Goal: Check status: Check status

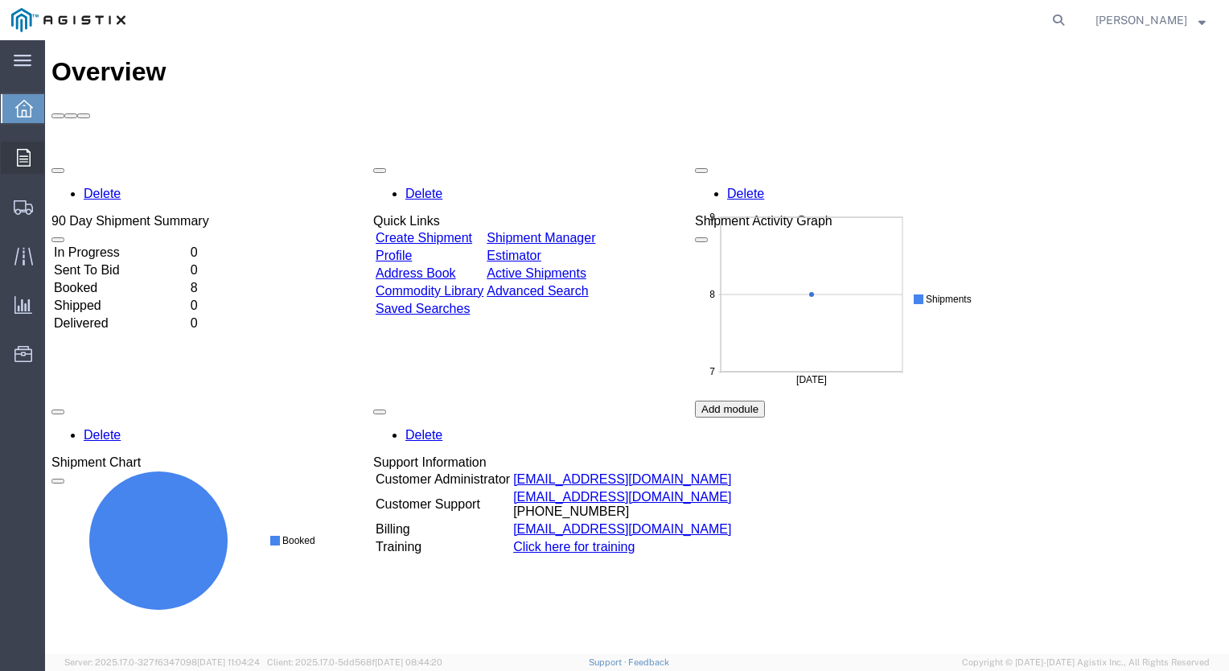
click at [0, 0] on span "Order Manager" at bounding box center [0, 0] width 0 height 0
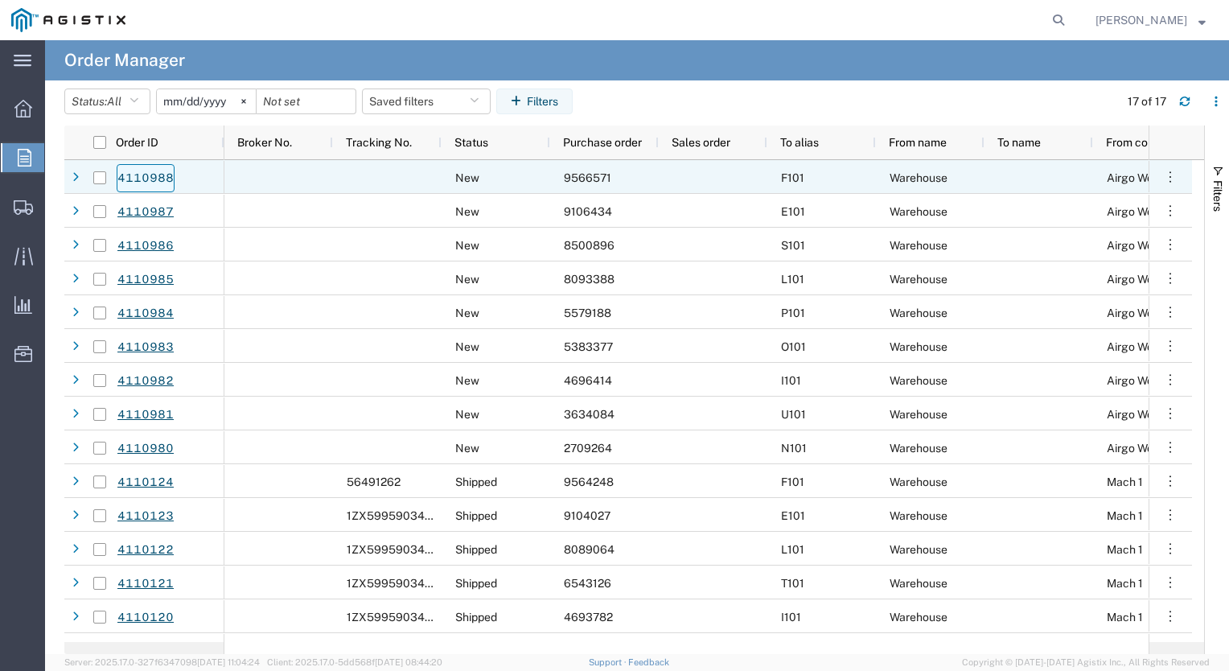
click at [138, 176] on link "4110988" at bounding box center [146, 178] width 58 height 28
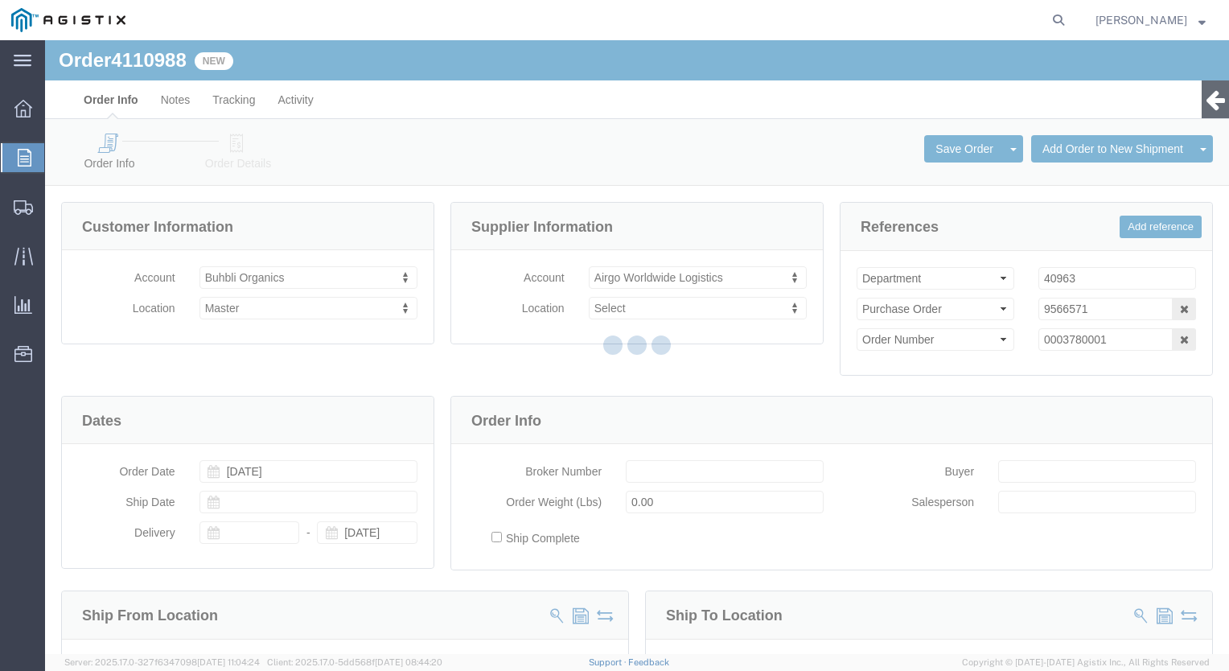
select select
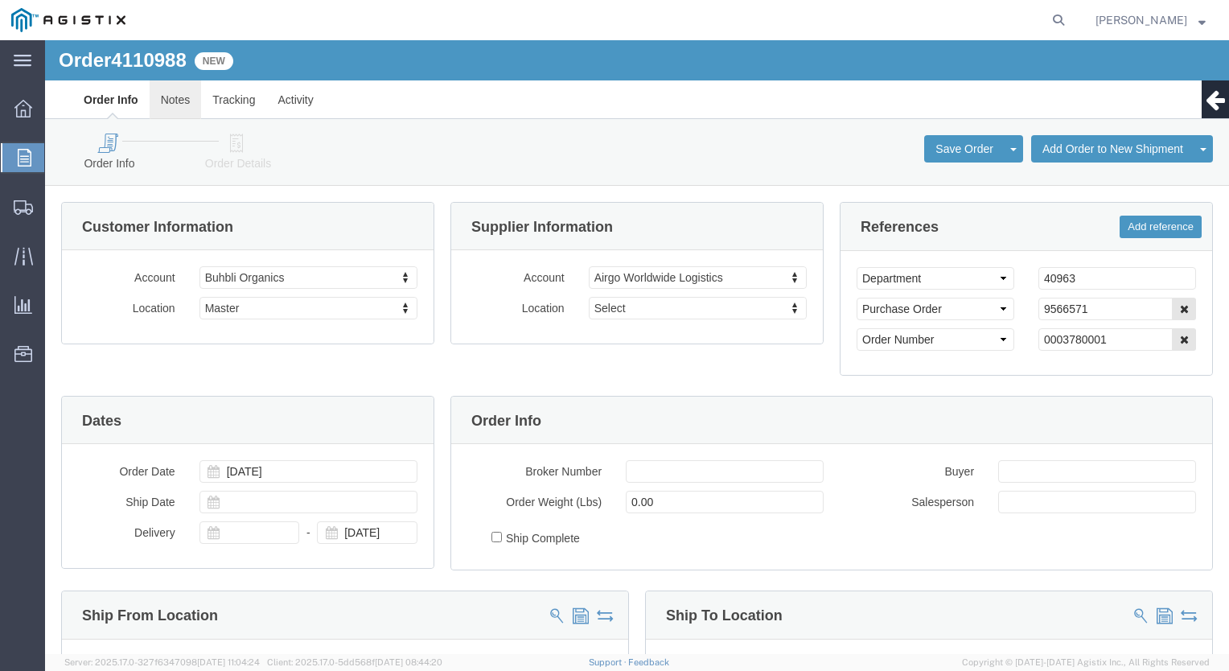
click link "Notes"
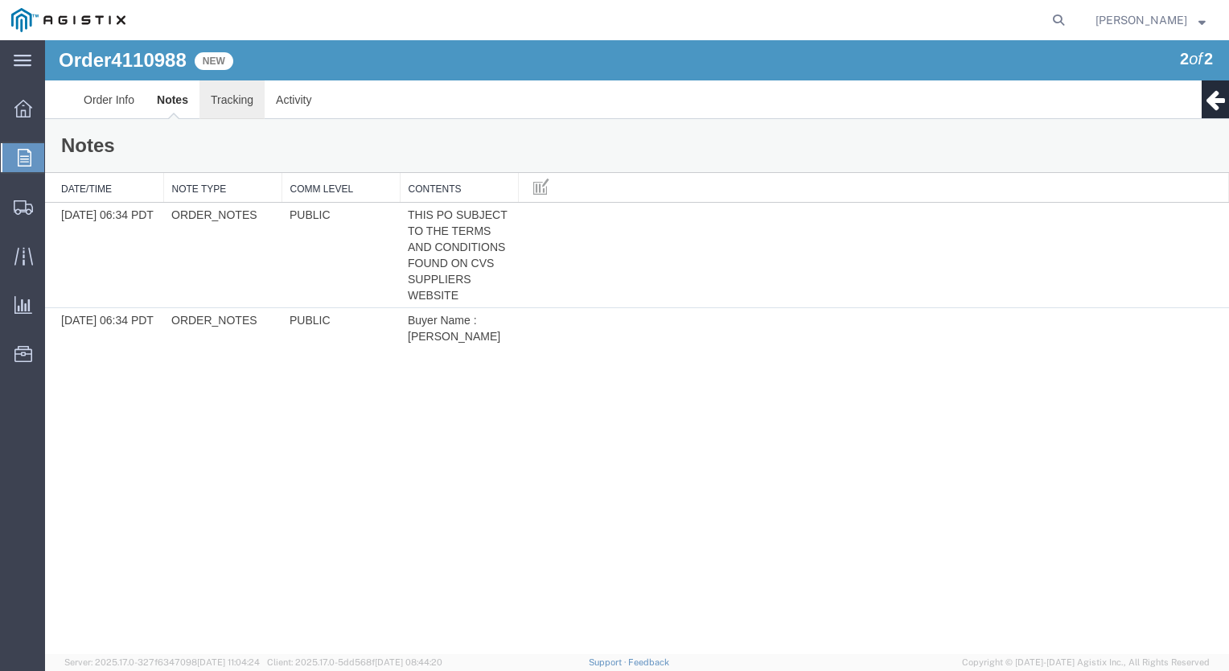
click at [220, 100] on link "Tracking" at bounding box center [231, 99] width 65 height 39
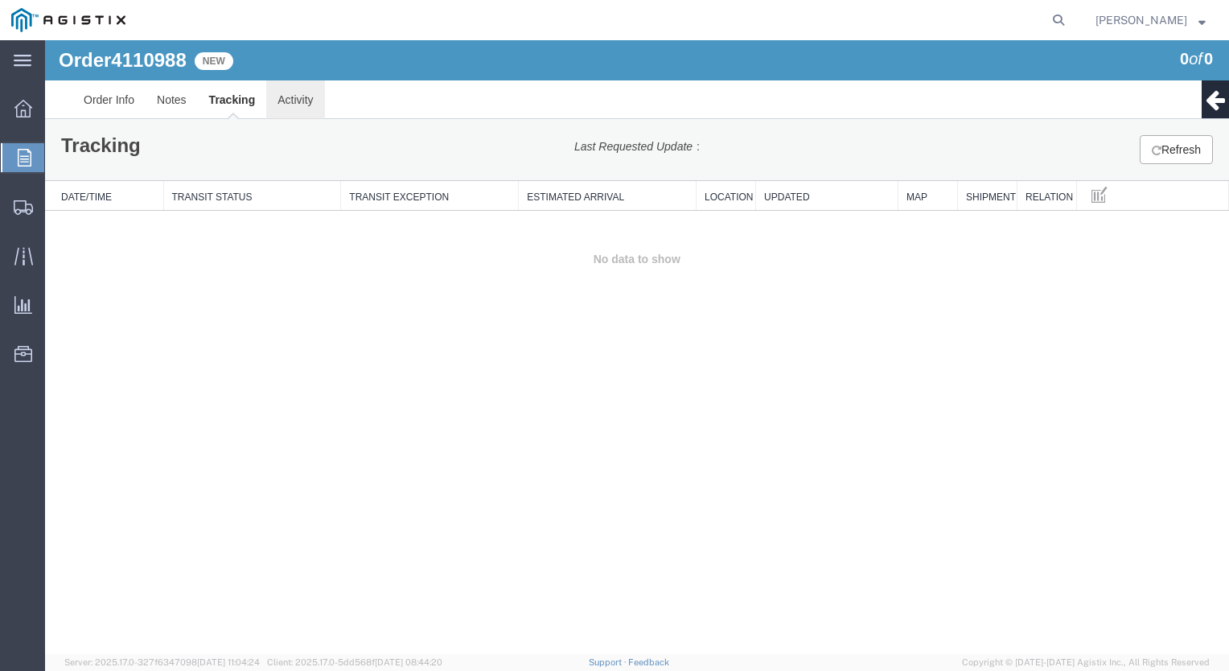
click at [286, 102] on link "Activity" at bounding box center [295, 99] width 58 height 39
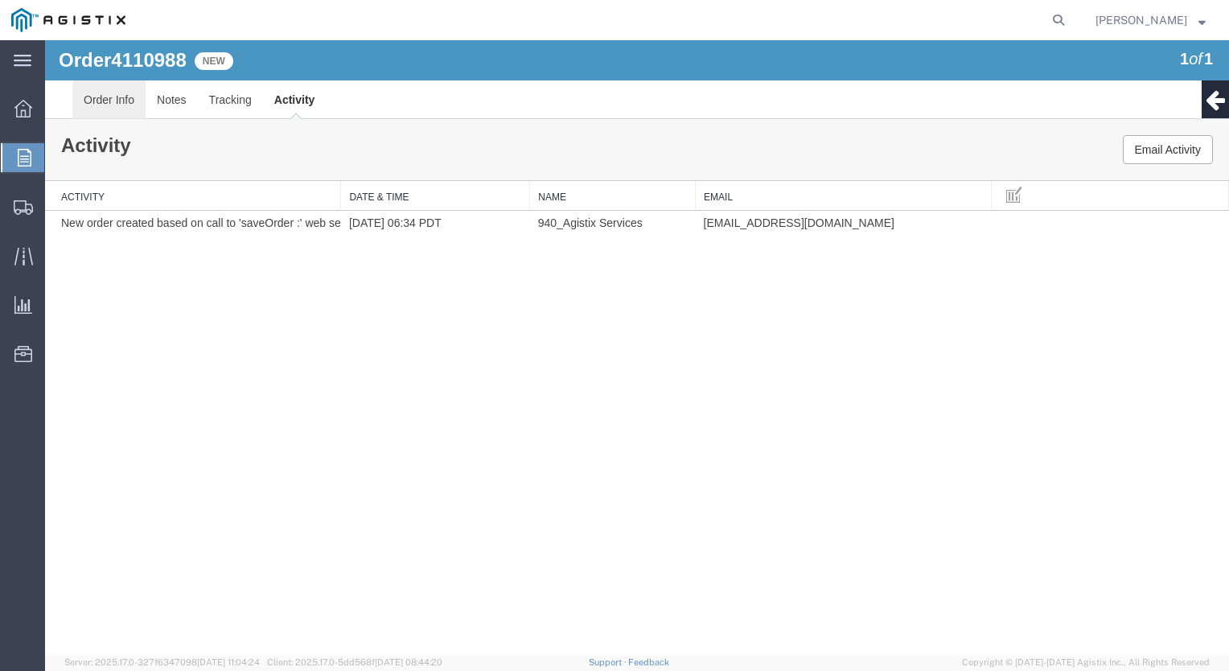
drag, startPoint x: 91, startPoint y: 106, endPoint x: 137, endPoint y: 144, distance: 60.0
click at [91, 106] on link "Order Info" at bounding box center [108, 99] width 73 height 39
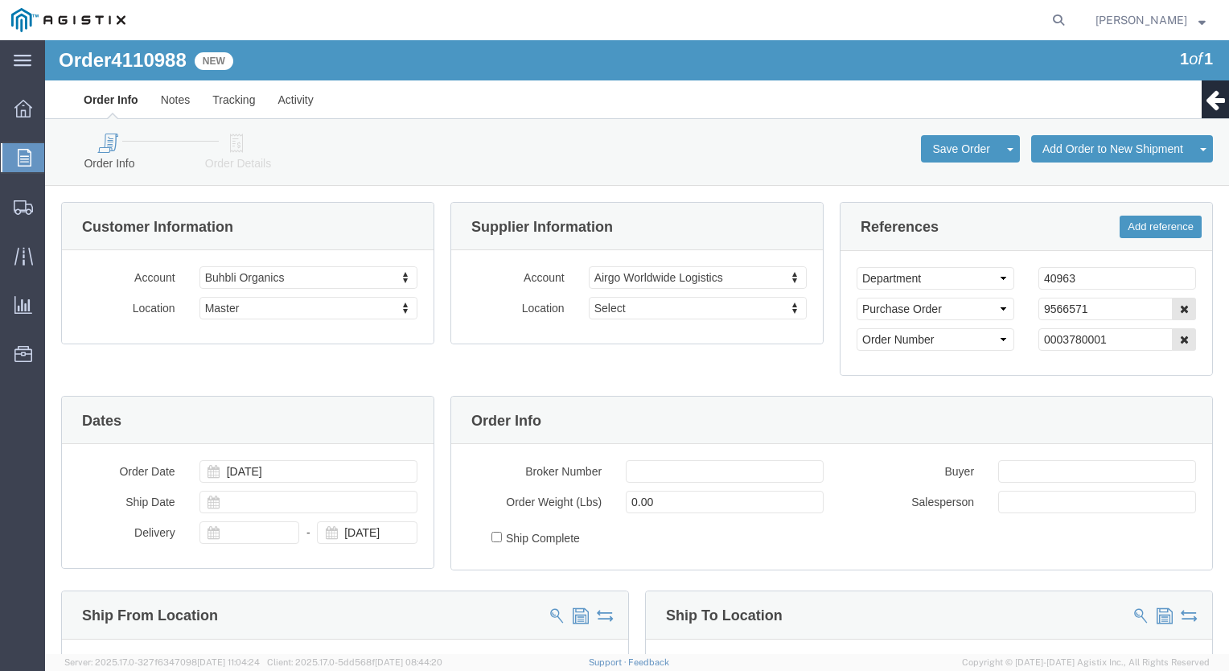
click link "Order Info"
click icon
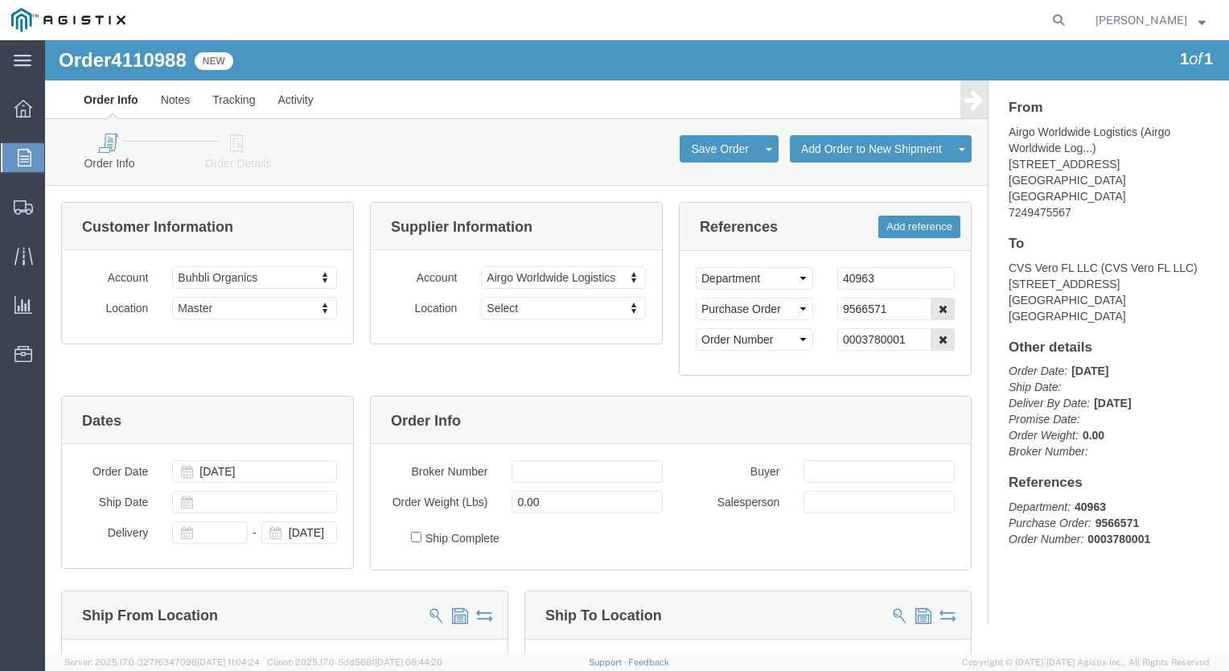
click icon
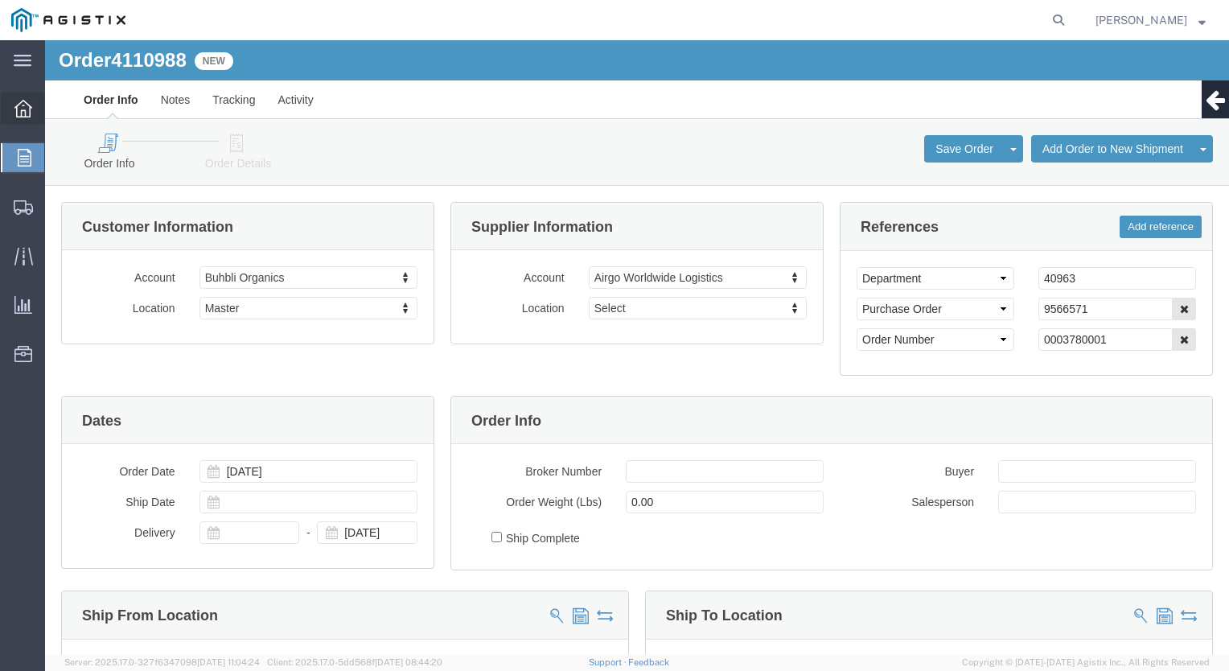
click at [20, 100] on icon at bounding box center [23, 109] width 18 height 18
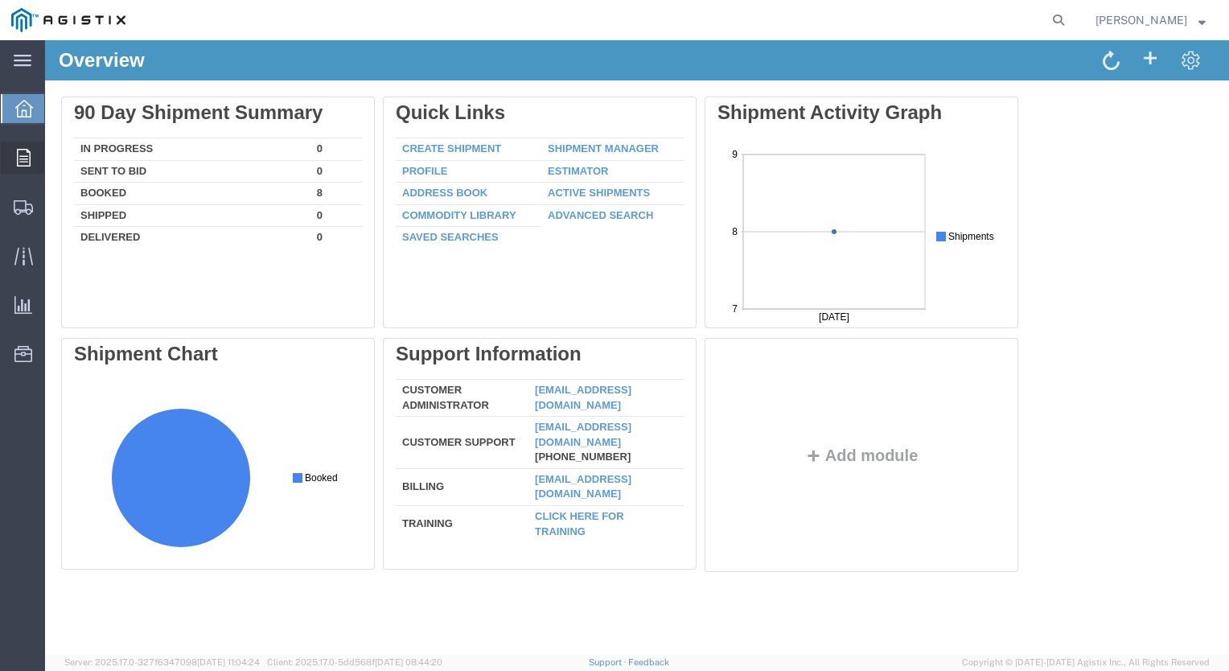
click at [55, 157] on span "Orders" at bounding box center [49, 158] width 11 height 32
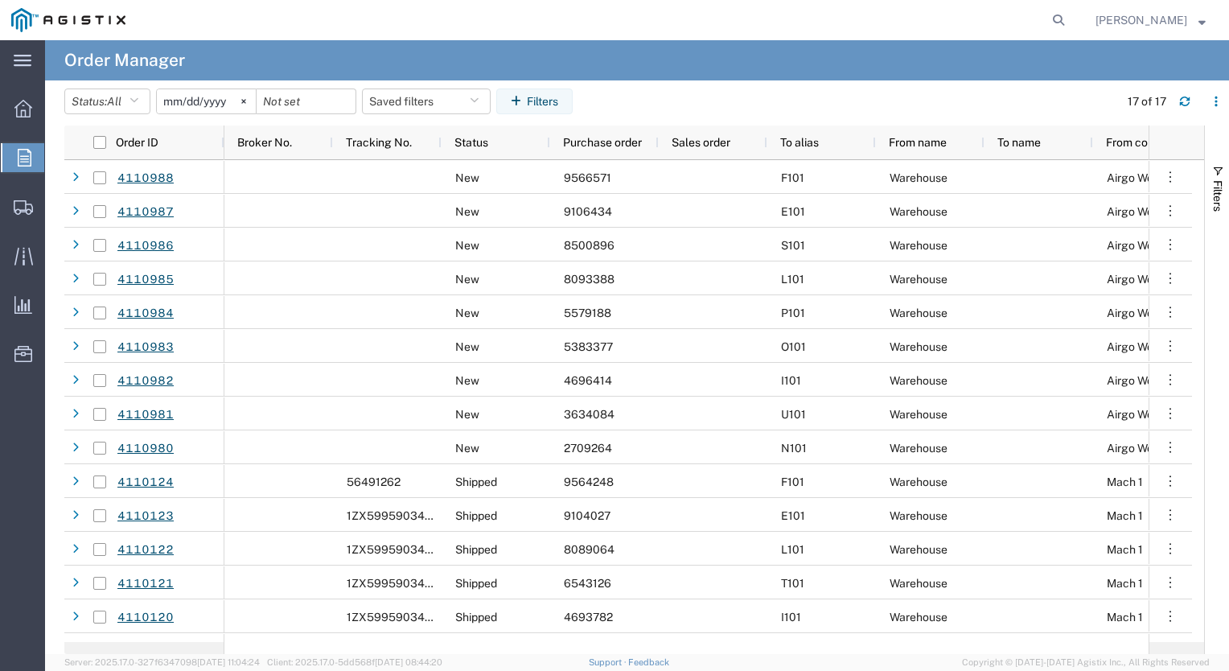
scroll to position [0, 53]
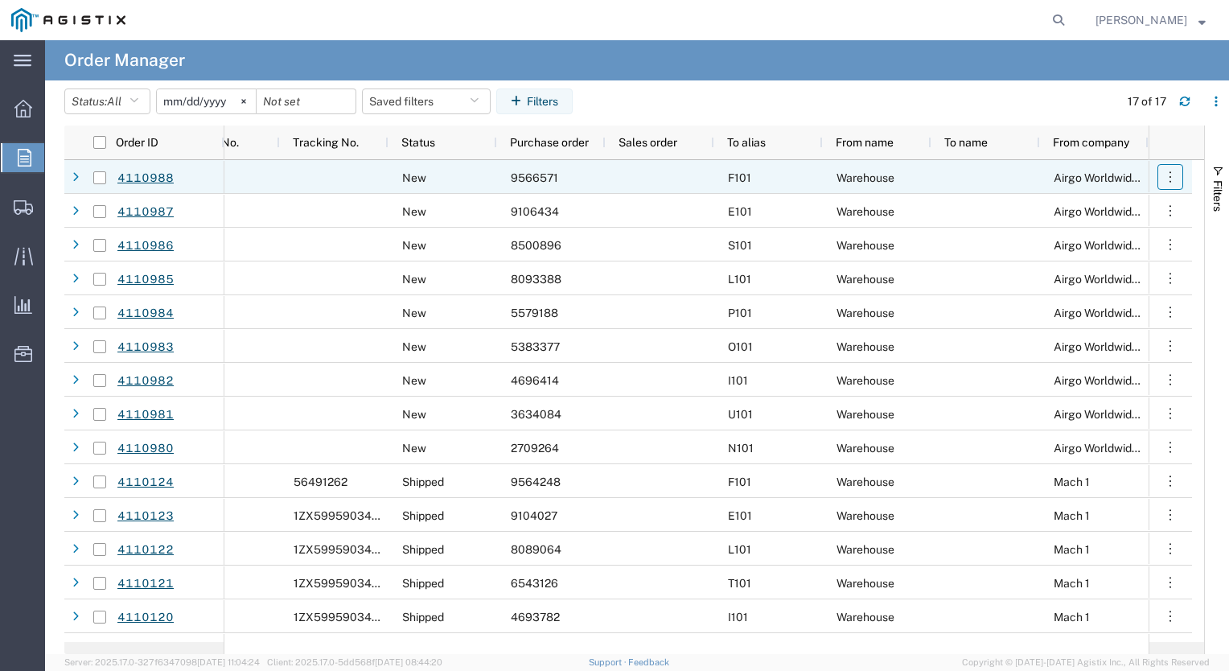
click at [1168, 176] on icon "button" at bounding box center [1170, 177] width 16 height 16
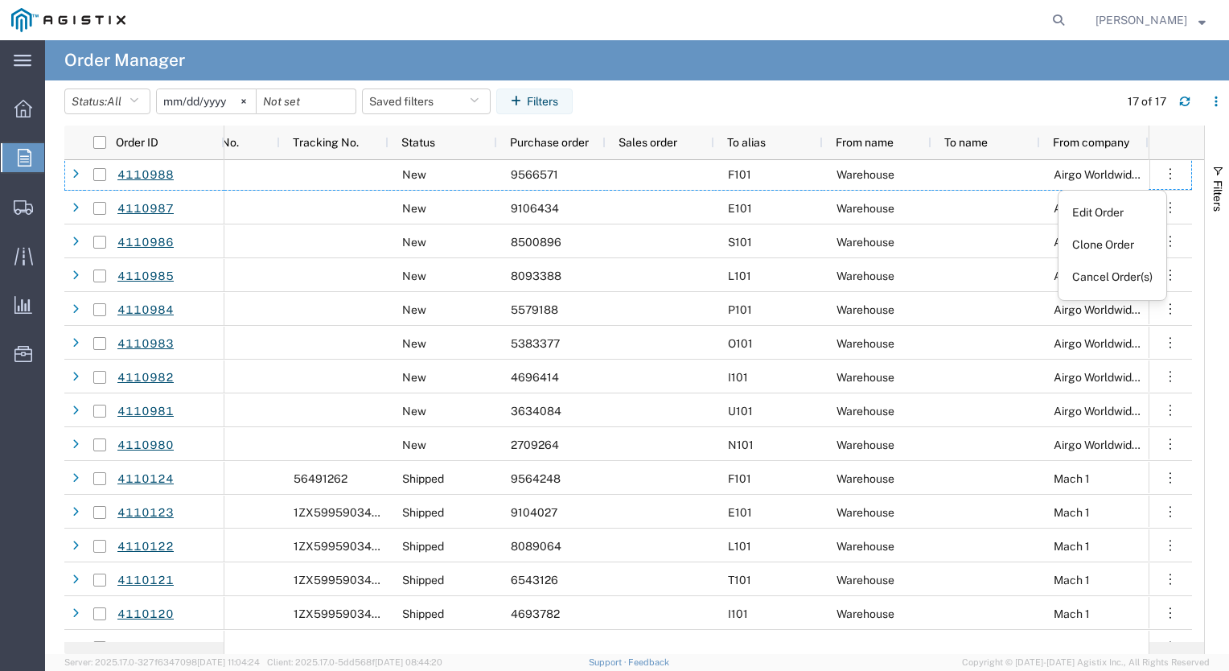
scroll to position [0, 0]
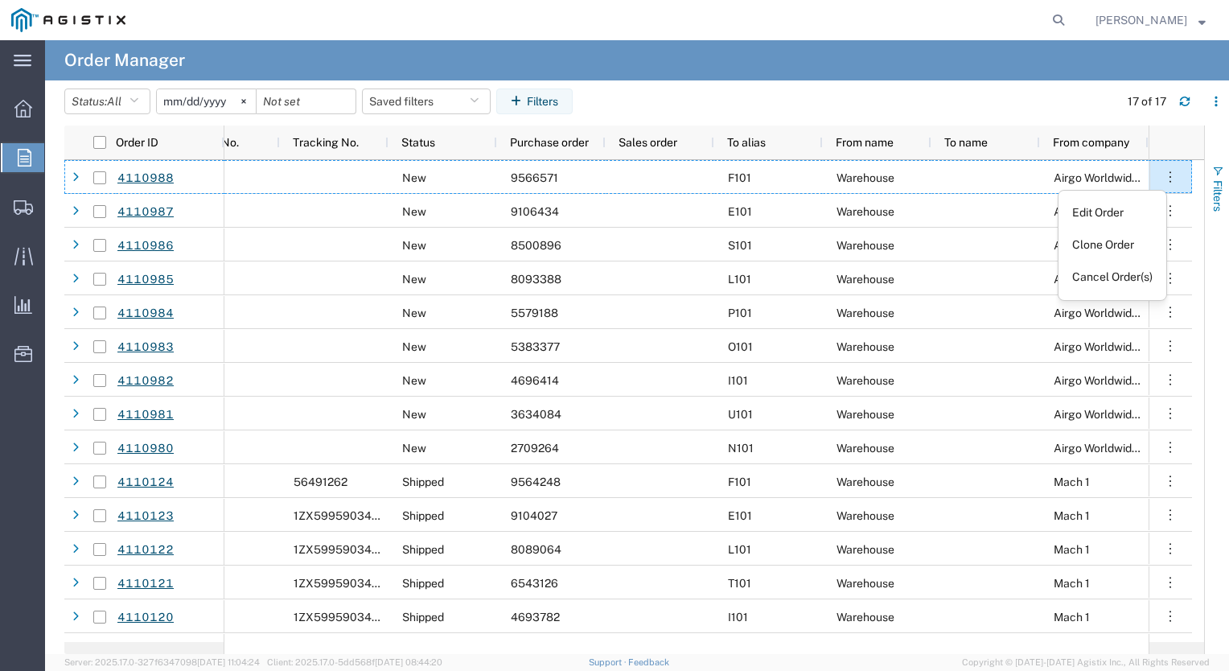
click at [1218, 191] on span "Filters" at bounding box center [1217, 195] width 13 height 31
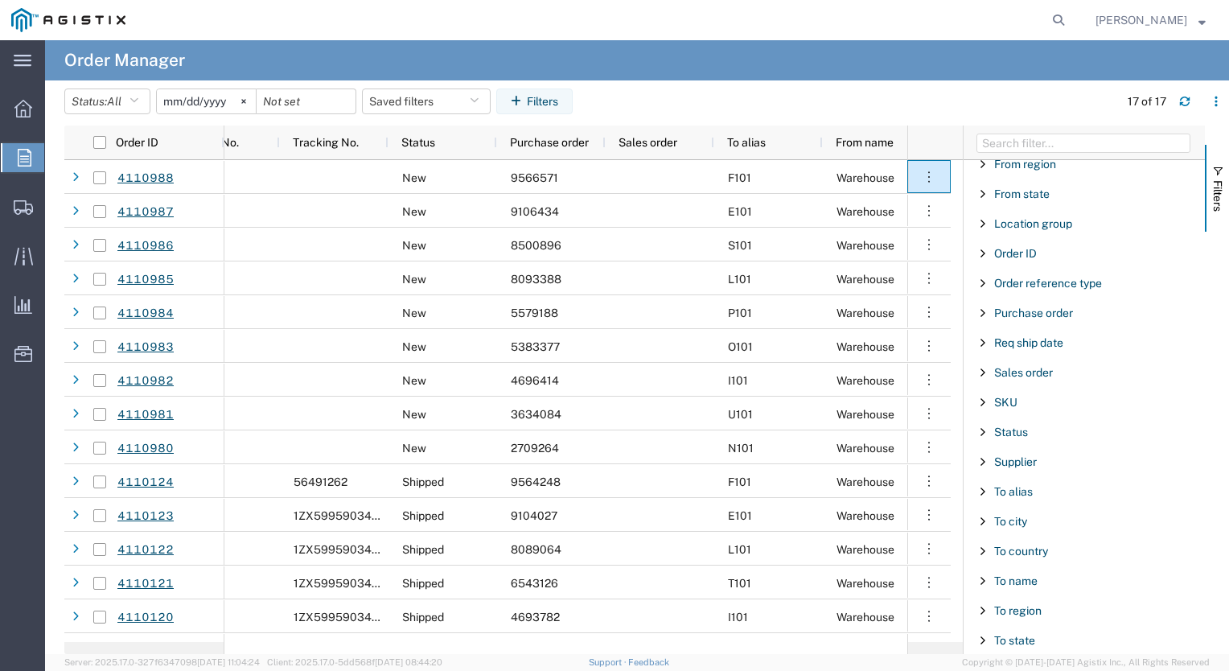
scroll to position [280, 0]
click at [1222, 172] on span "button" at bounding box center [1217, 171] width 13 height 13
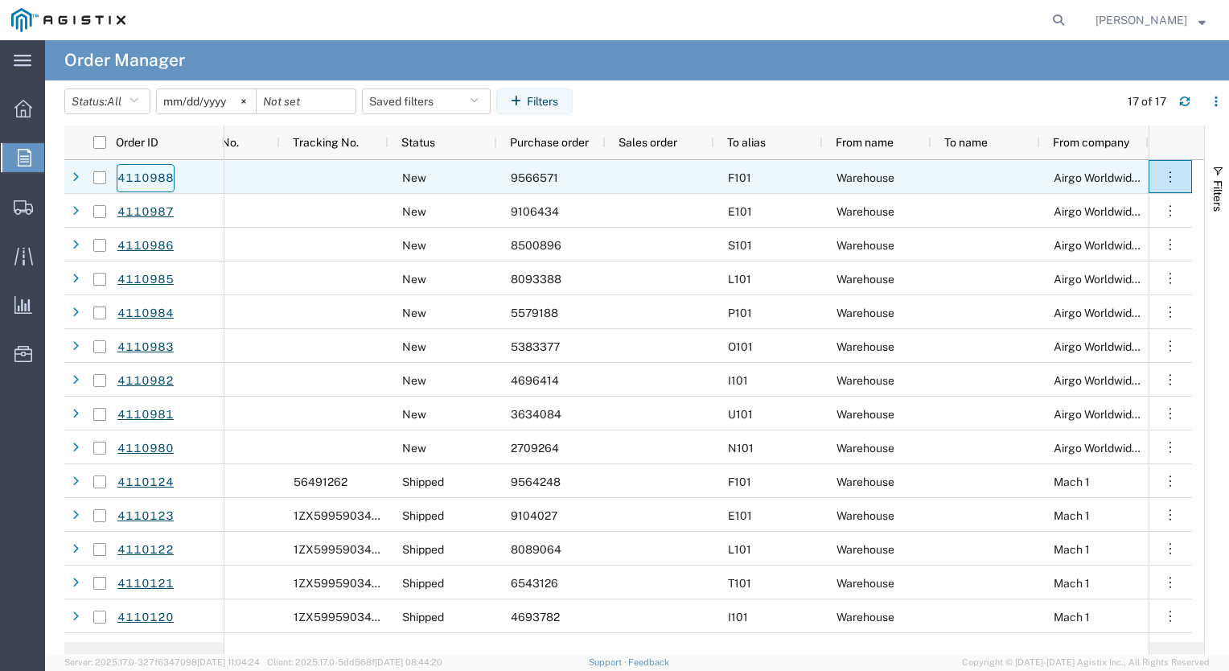
click at [146, 176] on link "4110988" at bounding box center [146, 178] width 58 height 28
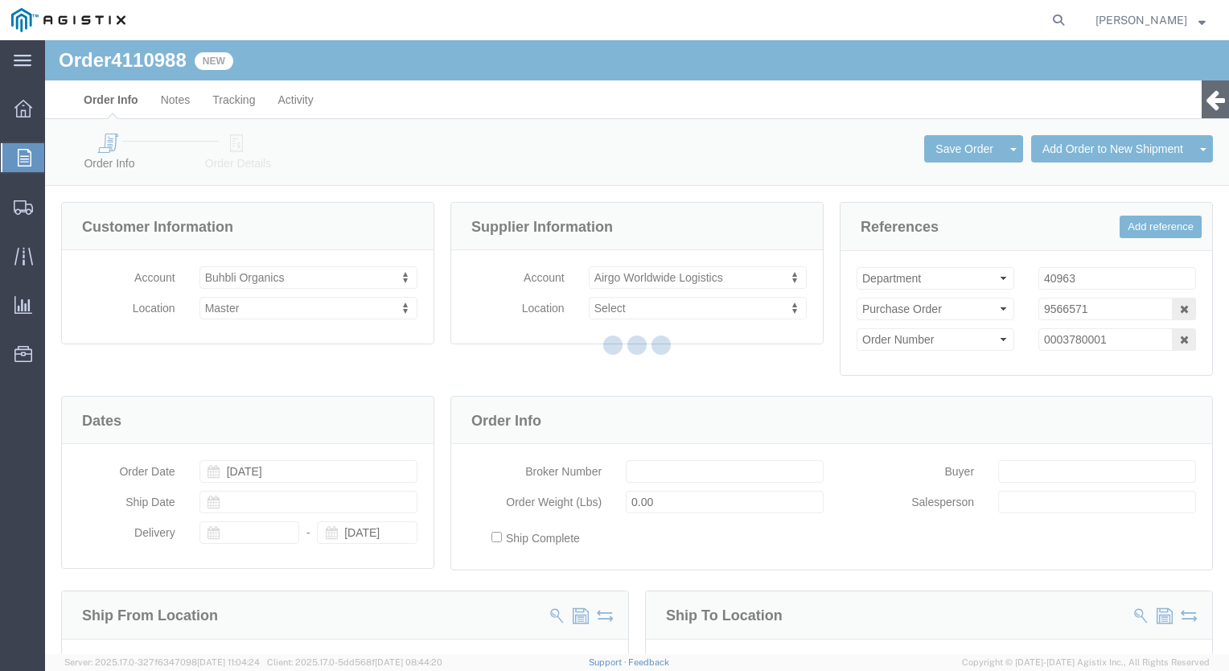
select select
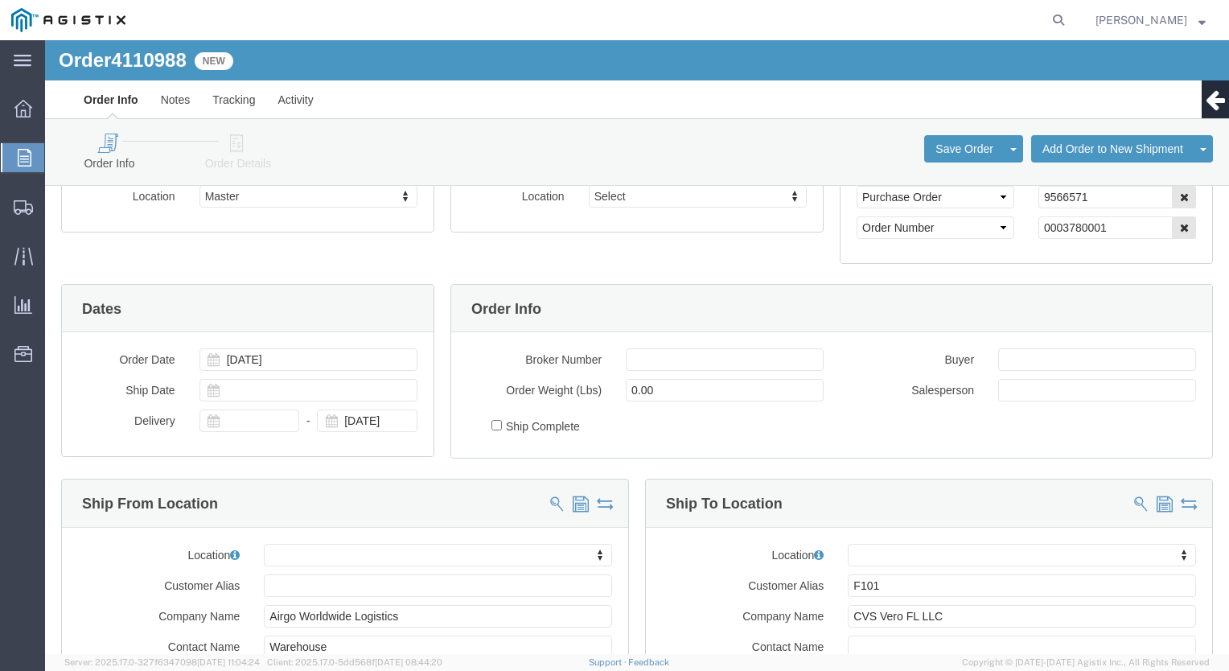
scroll to position [514, 0]
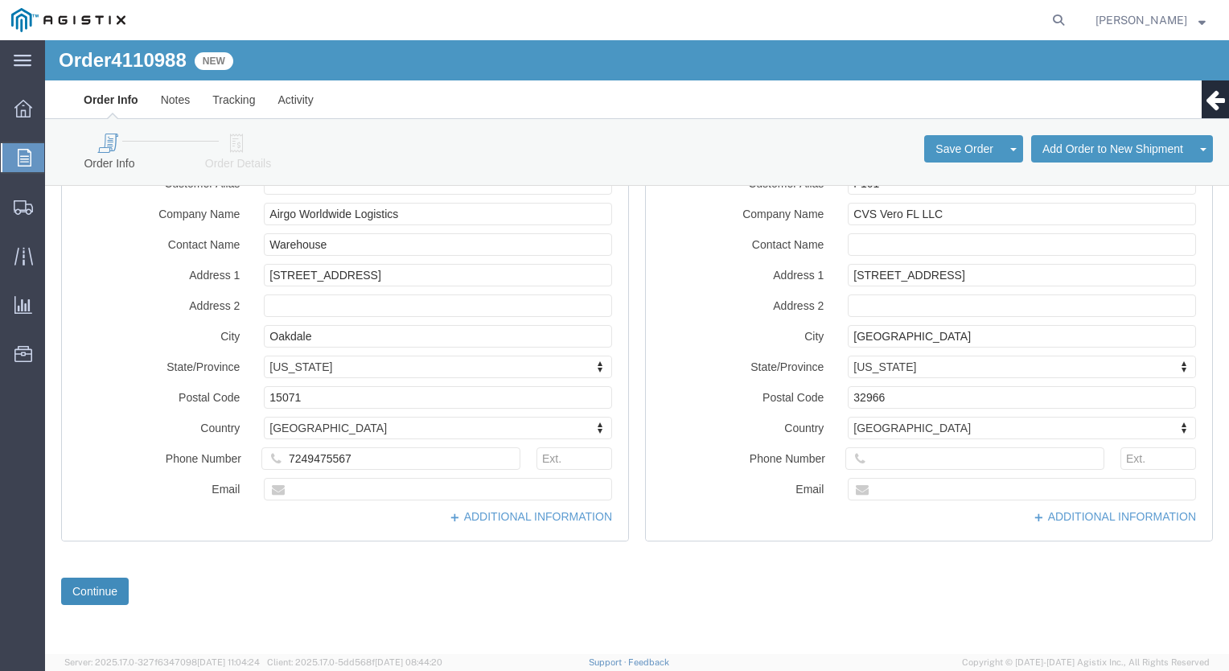
click button "Continue"
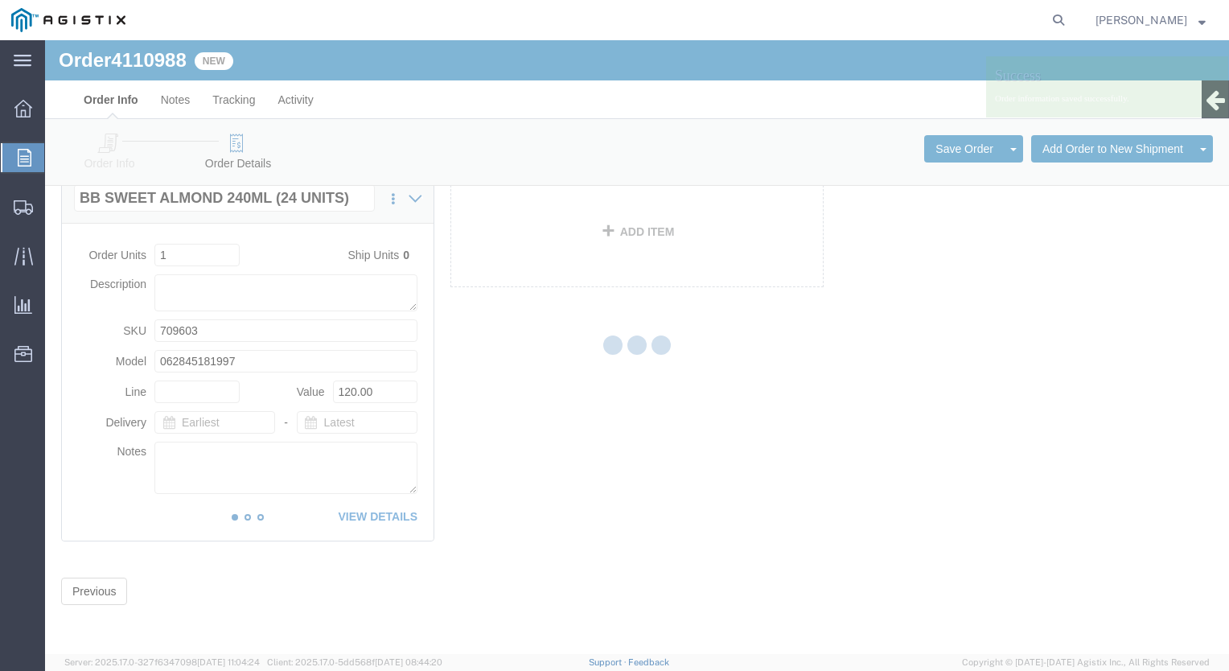
scroll to position [455, 0]
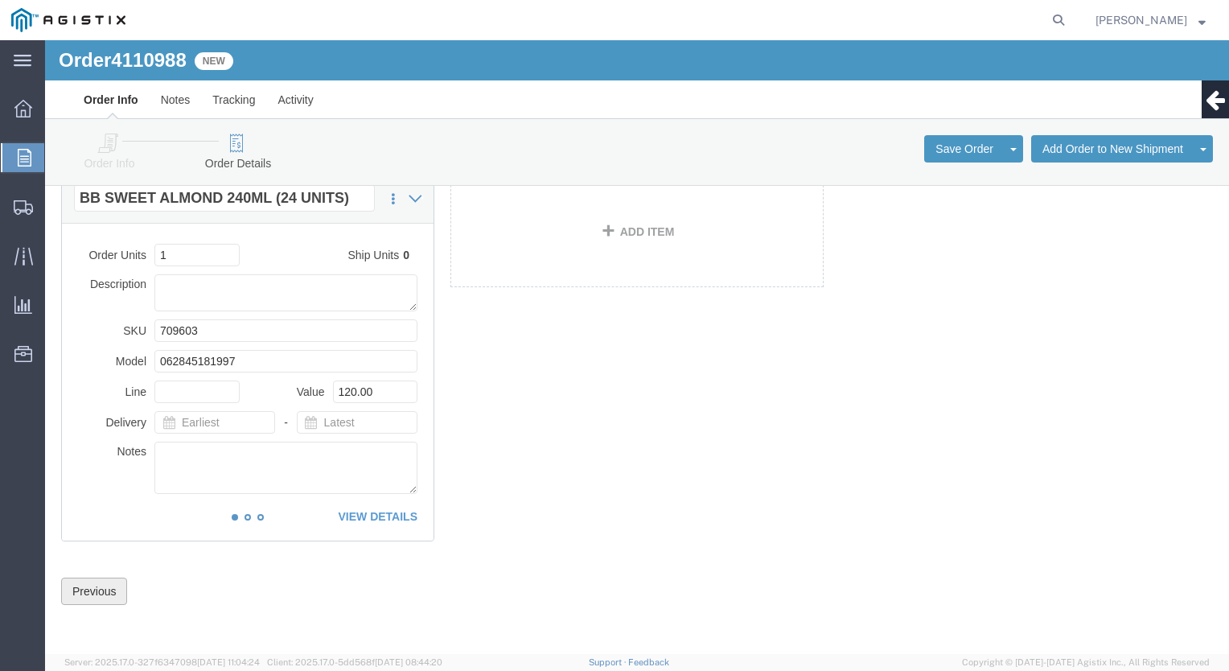
click button "Previous"
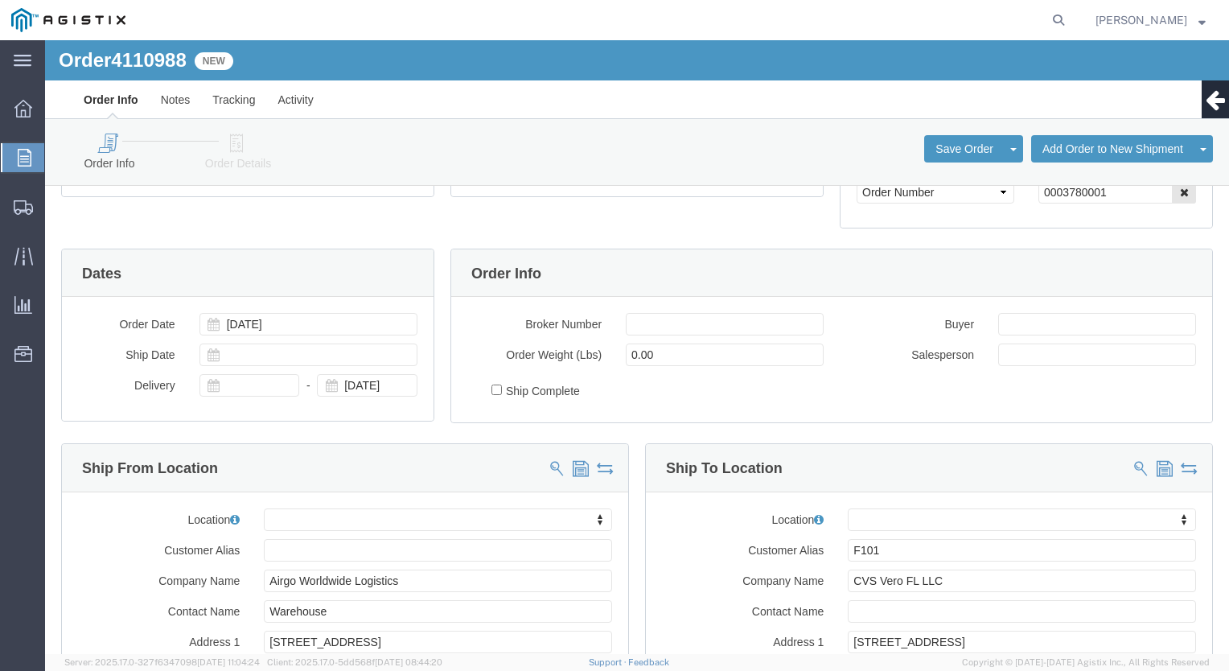
scroll to position [0, 0]
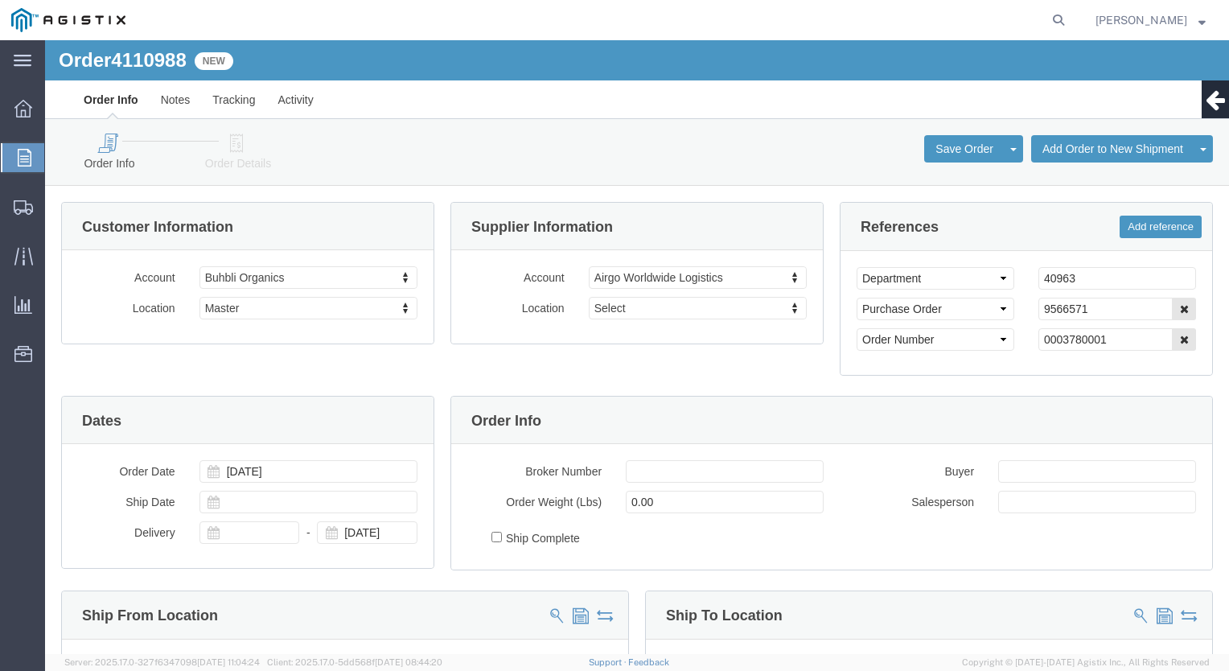
click at [0, 0] on span "Order Manager" at bounding box center [0, 0] width 0 height 0
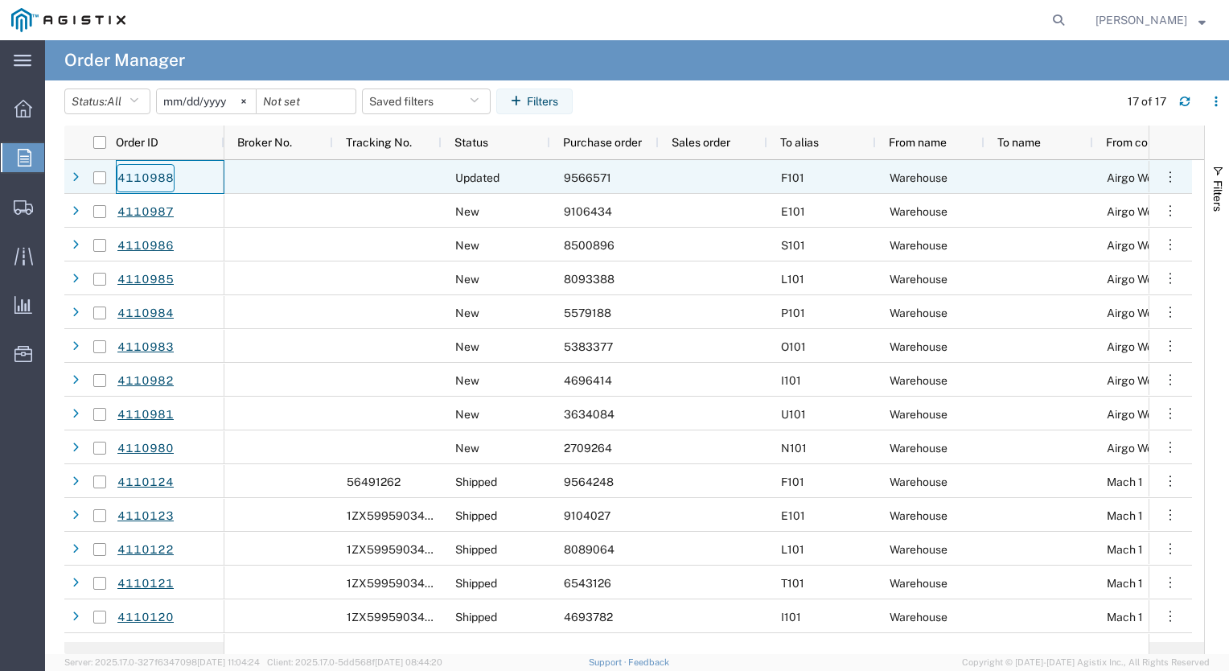
click at [130, 176] on link "4110988" at bounding box center [146, 178] width 58 height 28
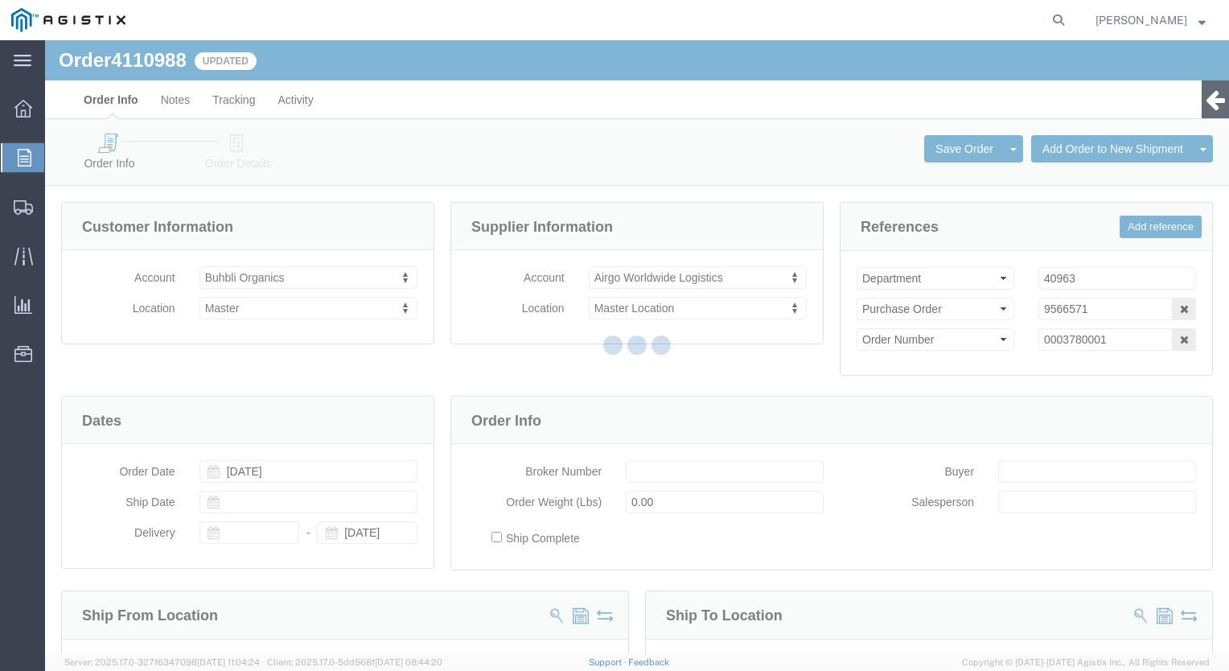
select select
